Goal: Task Accomplishment & Management: Manage account settings

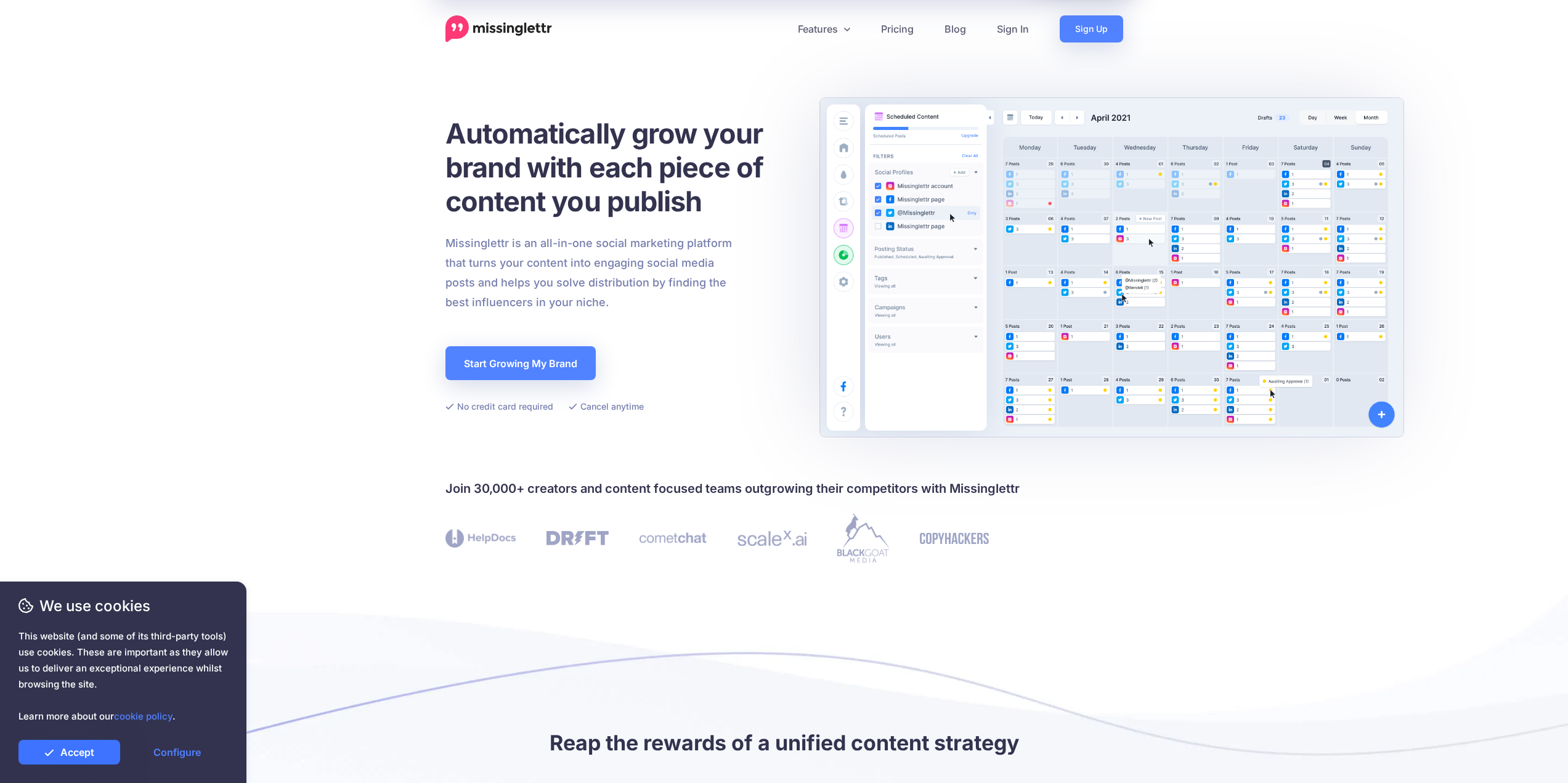
click at [101, 755] on link "Accept" at bounding box center [70, 753] width 102 height 25
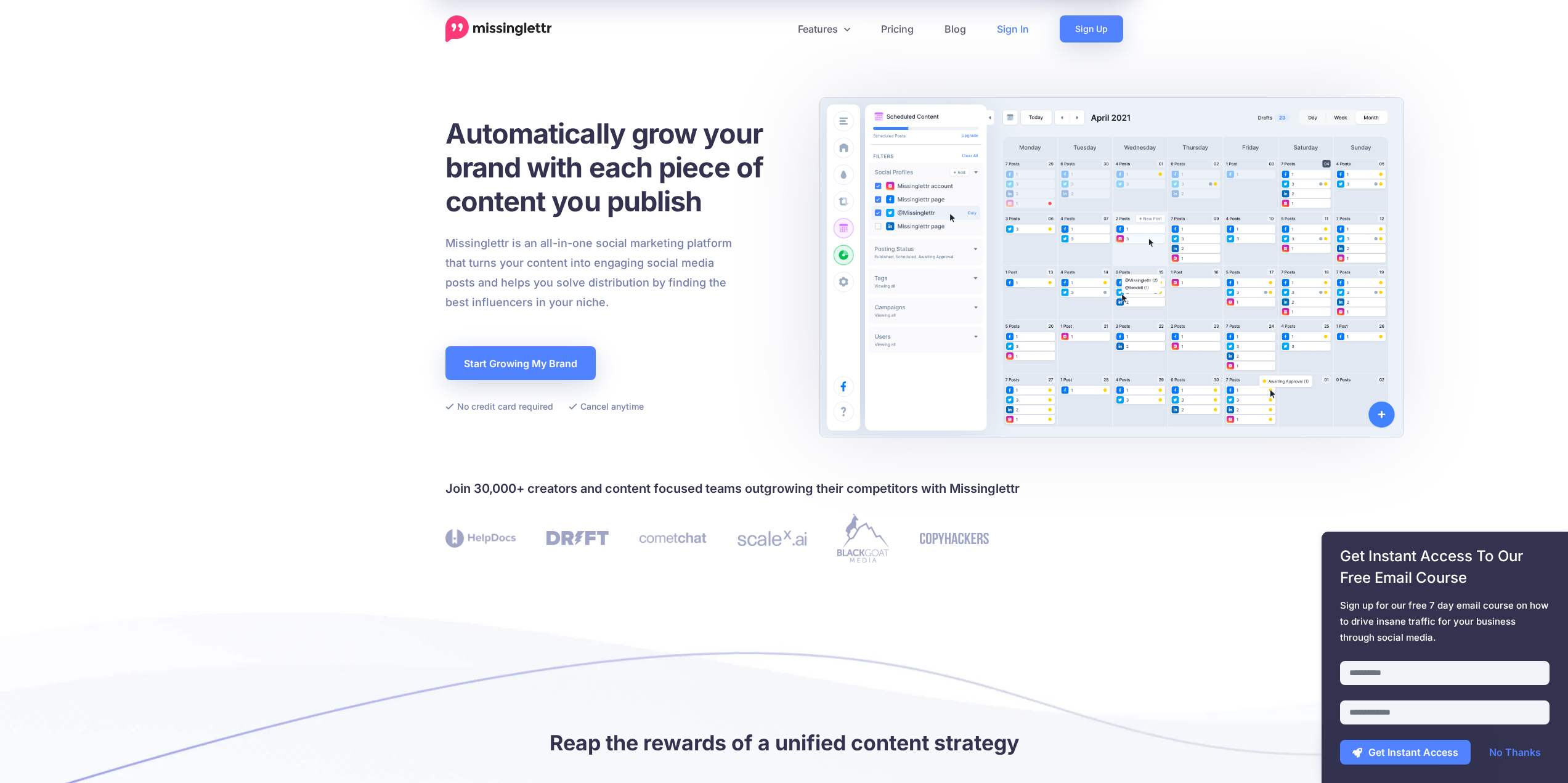
click at [1018, 30] on link "Sign In" at bounding box center [1013, 29] width 62 height 27
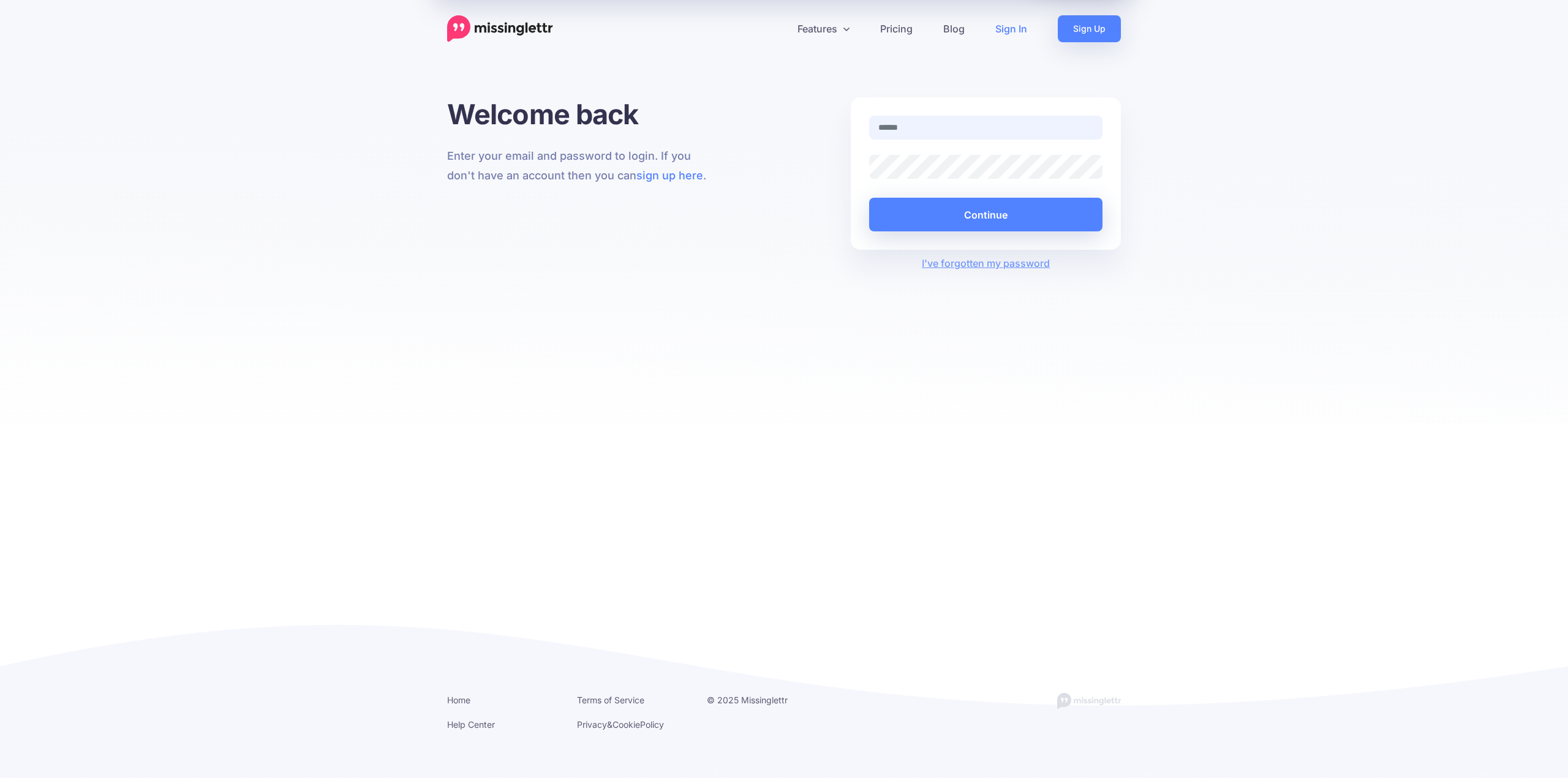
type input "**********"
